Goal: Task Accomplishment & Management: Use online tool/utility

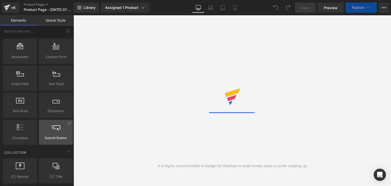
scroll to position [997, 0]
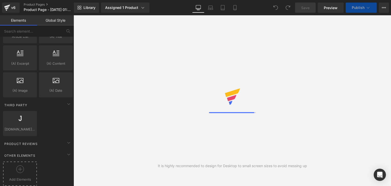
click at [26, 177] on span "Add Elements" at bounding box center [19, 179] width 31 height 5
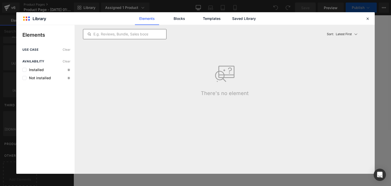
click at [123, 34] on input "text" at bounding box center [124, 34] width 83 height 6
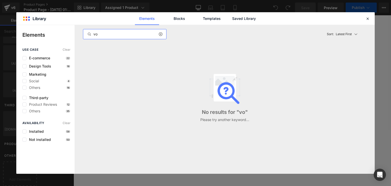
type input "v"
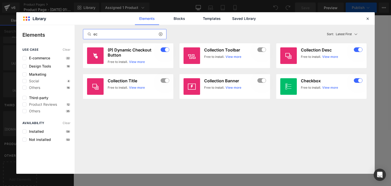
type input "e"
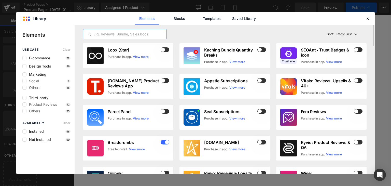
type input "v"
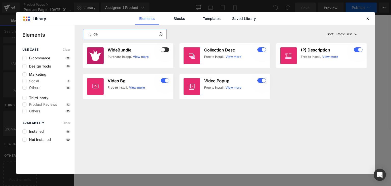
type input "d"
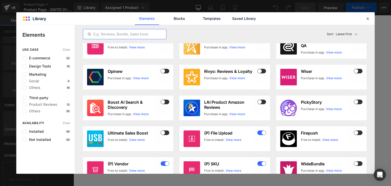
scroll to position [0, 0]
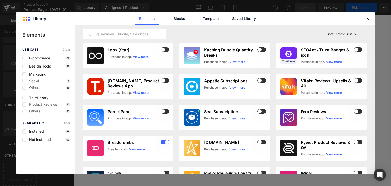
click at [40, 100] on div "Third-party Product Reviews 12 Others 35" at bounding box center [46, 104] width 48 height 17
click at [40, 99] on span "Third-party" at bounding box center [37, 98] width 22 height 4
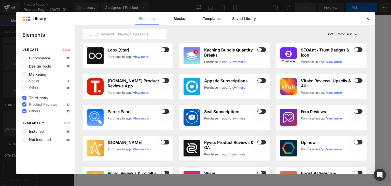
click at [40, 99] on span "Third-party" at bounding box center [37, 98] width 22 height 4
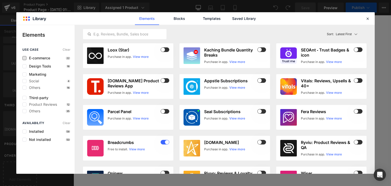
click at [41, 59] on span "E-commerce" at bounding box center [38, 58] width 24 height 4
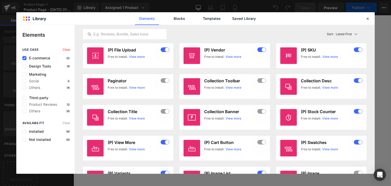
click at [41, 59] on span "E-commerce" at bounding box center [38, 58] width 24 height 4
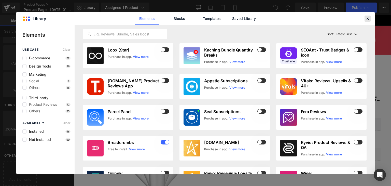
click at [369, 19] on icon at bounding box center [368, 18] width 5 height 5
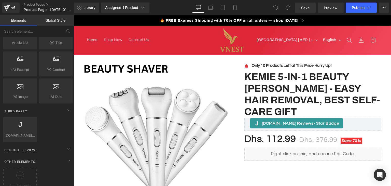
scroll to position [997, 0]
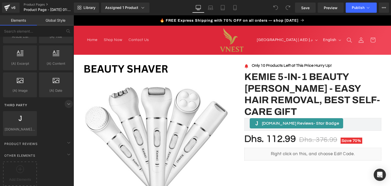
click at [70, 101] on icon at bounding box center [69, 104] width 6 height 6
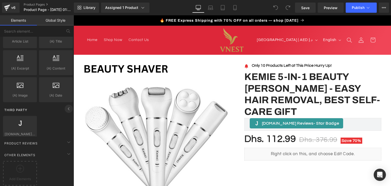
scroll to position [970, 0]
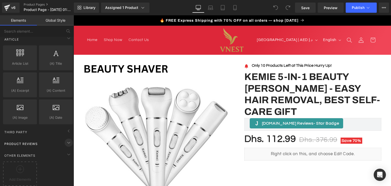
click at [66, 140] on icon at bounding box center [69, 143] width 6 height 6
click at [24, 169] on div at bounding box center [19, 170] width 31 height 11
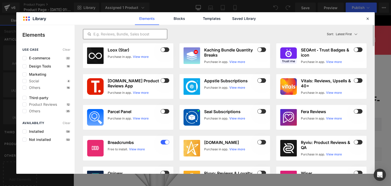
click at [124, 38] on div "Latest First Most View Latest First Sort: Latest First" at bounding box center [225, 34] width 284 height 18
click at [123, 35] on input "text" at bounding box center [125, 34] width 84 height 6
paste input "EComposer"
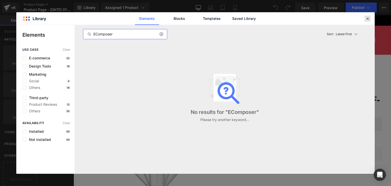
type input "EComposer"
click at [369, 19] on icon at bounding box center [368, 18] width 5 height 5
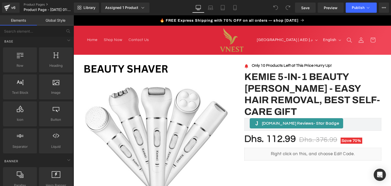
scroll to position [0, 0]
click at [44, 29] on input "text" at bounding box center [31, 30] width 63 height 11
paste input "EComposer"
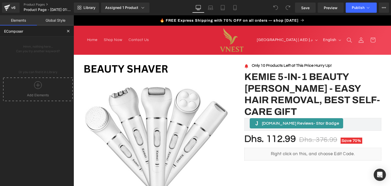
type input "EComposer"
click at [50, 104] on div "Base Row rows, columns, layouts, div Heading headings, titles, h1,h2,h3,h4,h5,h…" at bounding box center [38, 82] width 76 height 91
click at [53, 89] on div at bounding box center [37, 86] width 67 height 11
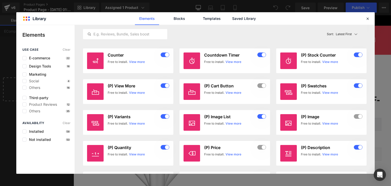
scroll to position [890, 0]
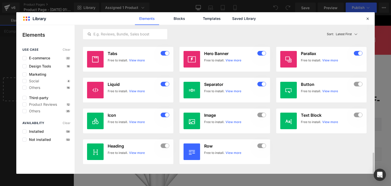
click at [366, 17] on icon at bounding box center [368, 18] width 5 height 5
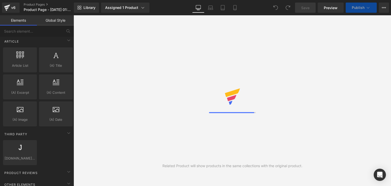
scroll to position [997, 0]
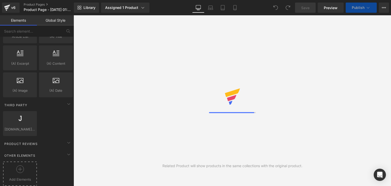
click at [20, 169] on div at bounding box center [19, 170] width 31 height 11
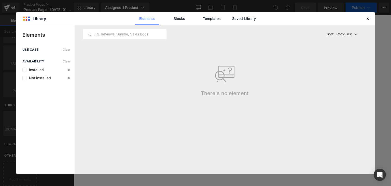
click at [366, 19] on icon at bounding box center [368, 18] width 5 height 5
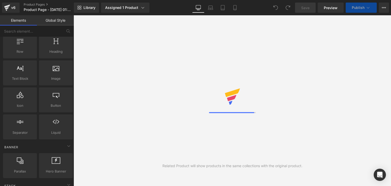
scroll to position [0, 0]
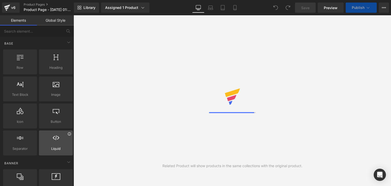
click at [68, 134] on icon at bounding box center [69, 134] width 4 height 4
drag, startPoint x: 60, startPoint y: 145, endPoint x: 170, endPoint y: 115, distance: 113.9
click at [170, 115] on div "Related Product will show products in the same collections with the original pr…" at bounding box center [233, 100] width 318 height 171
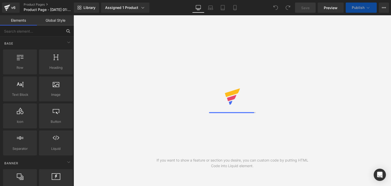
click at [35, 34] on input "text" at bounding box center [31, 30] width 63 height 11
type input "div"
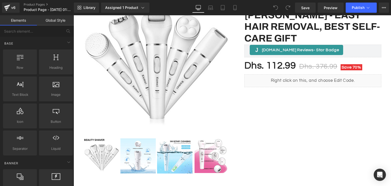
scroll to position [79, 0]
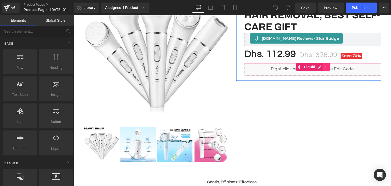
click at [325, 66] on icon at bounding box center [327, 67] width 4 height 4
click at [307, 66] on div "Liquid" at bounding box center [313, 69] width 137 height 13
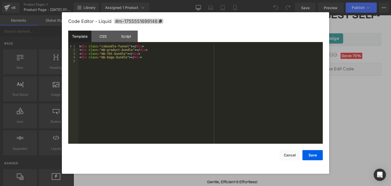
click at [347, 140] on div at bounding box center [195, 93] width 391 height 186
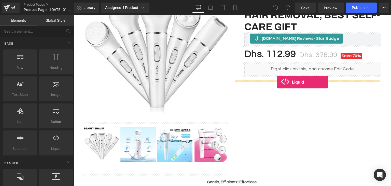
drag, startPoint x: 132, startPoint y: 159, endPoint x: 277, endPoint y: 82, distance: 163.9
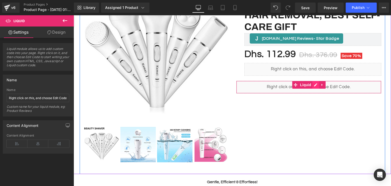
click at [316, 85] on div "Liquid" at bounding box center [308, 87] width 145 height 13
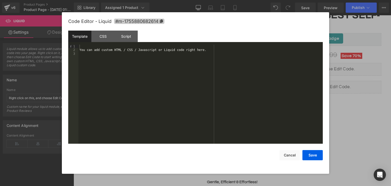
click at [163, 21] on icon at bounding box center [161, 21] width 3 height 4
click at [98, 41] on div "CSS" at bounding box center [102, 36] width 23 height 11
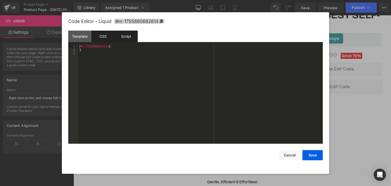
click at [122, 37] on div "Script" at bounding box center [126, 36] width 23 height 11
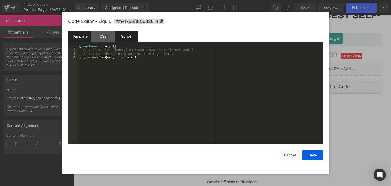
click at [84, 37] on div "Template" at bounding box center [79, 36] width 23 height 11
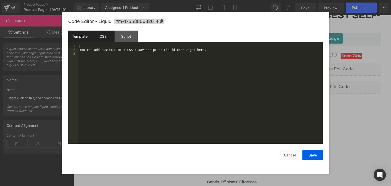
click at [106, 37] on div "CSS" at bounding box center [102, 36] width 23 height 11
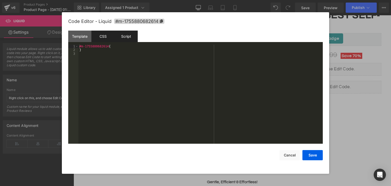
click at [121, 38] on div "Script" at bounding box center [126, 36] width 23 height 11
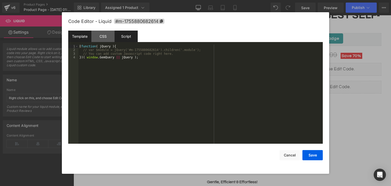
click at [86, 35] on div "Template" at bounding box center [79, 36] width 23 height 11
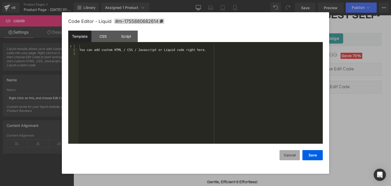
click at [295, 153] on button "Cancel" at bounding box center [290, 155] width 20 height 10
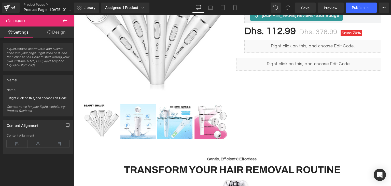
scroll to position [99, 0]
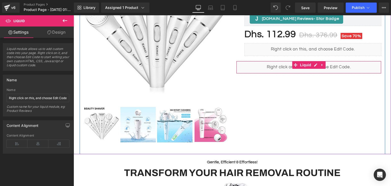
click at [306, 71] on div "Liquid" at bounding box center [308, 67] width 145 height 13
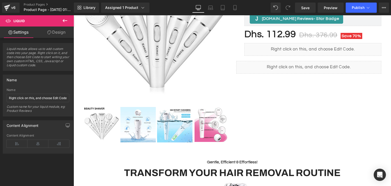
click at [68, 19] on button at bounding box center [65, 20] width 18 height 11
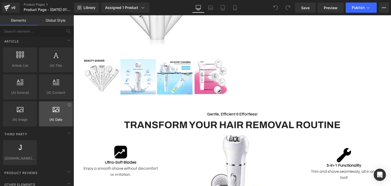
scroll to position [997, 0]
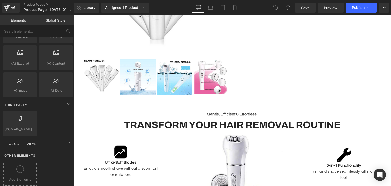
click at [20, 177] on span "Add Elements" at bounding box center [19, 179] width 31 height 5
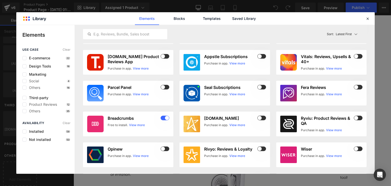
scroll to position [0, 0]
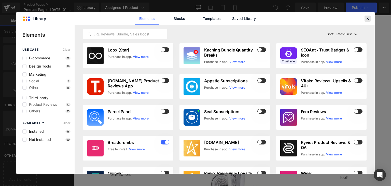
click at [370, 20] on div at bounding box center [368, 19] width 6 height 6
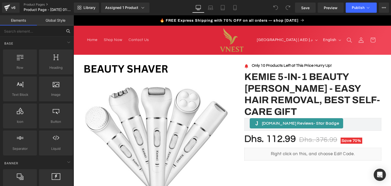
click at [34, 31] on input "text" at bounding box center [31, 30] width 63 height 11
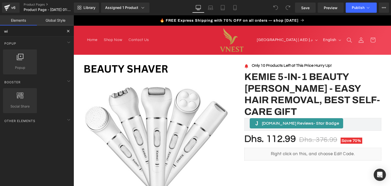
type input "w"
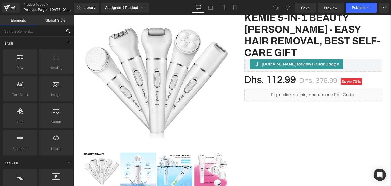
scroll to position [45, 0]
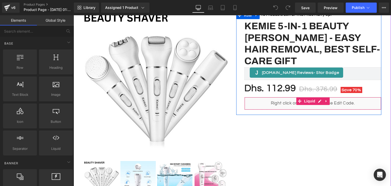
click at [309, 106] on div "Liquid" at bounding box center [313, 103] width 137 height 13
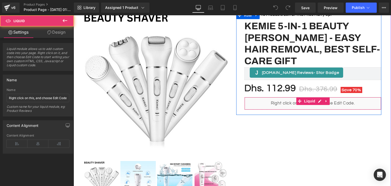
click at [309, 106] on div "Liquid" at bounding box center [313, 103] width 137 height 13
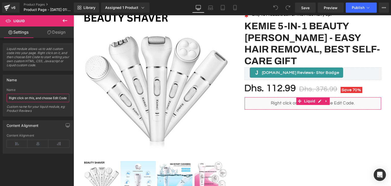
click at [44, 97] on input "Right click on this, and choose Edit Code." at bounding box center [38, 98] width 63 height 8
click at [56, 37] on link "Design" at bounding box center [56, 31] width 37 height 11
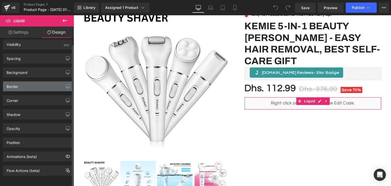
scroll to position [0, 0]
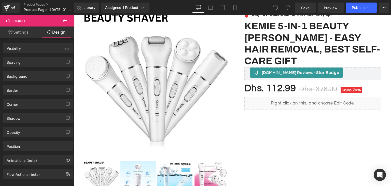
click at [296, 143] on div "Sale Off (P) Image" at bounding box center [233, 106] width 306 height 204
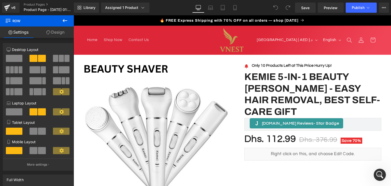
click at [66, 23] on icon at bounding box center [65, 21] width 6 height 6
